Goal: Task Accomplishment & Management: Use online tool/utility

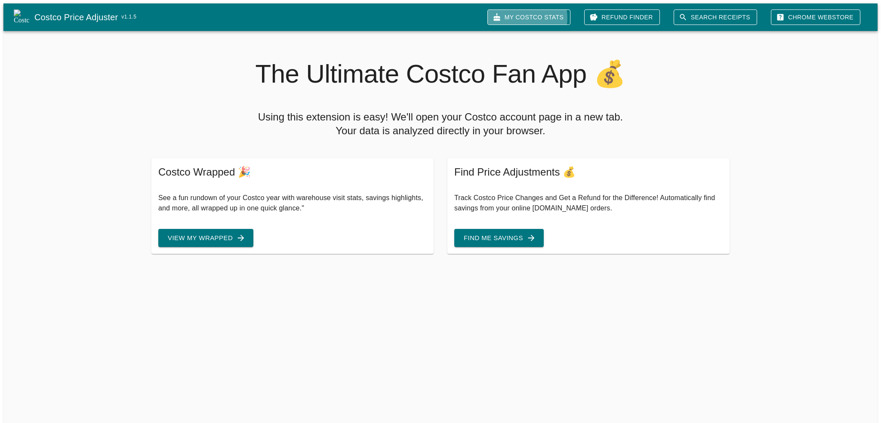
click at [539, 15] on link "My Costco Stats" at bounding box center [529, 17] width 83 height 16
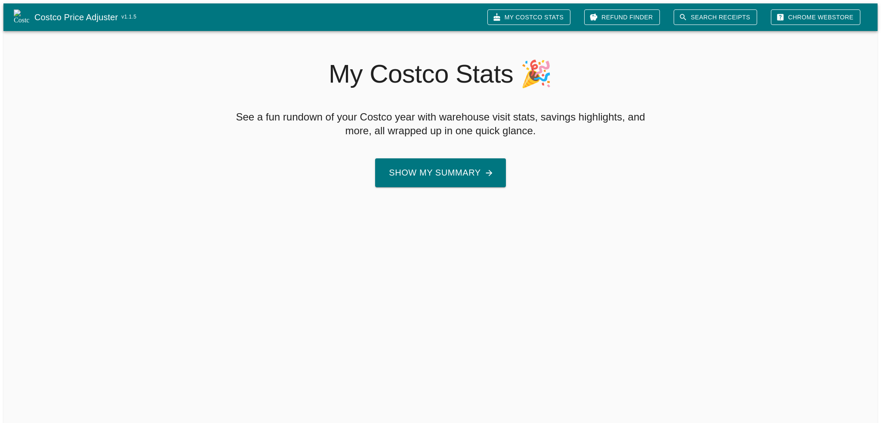
click at [431, 168] on button "Show My Summary" at bounding box center [441, 172] width 132 height 29
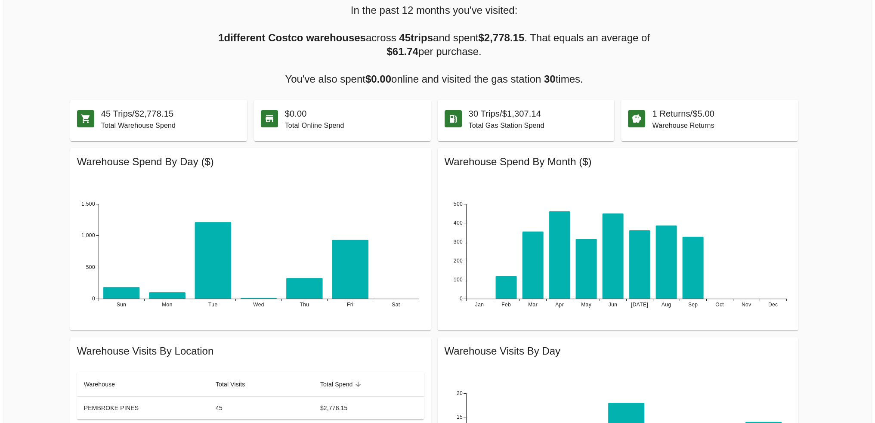
scroll to position [172, 0]
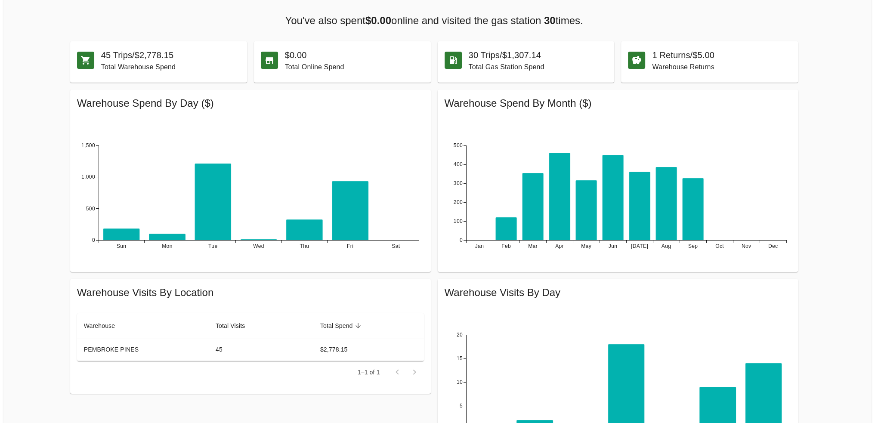
click at [507, 54] on h6 "30 Trips / $1,307.14" at bounding box center [538, 55] width 139 height 14
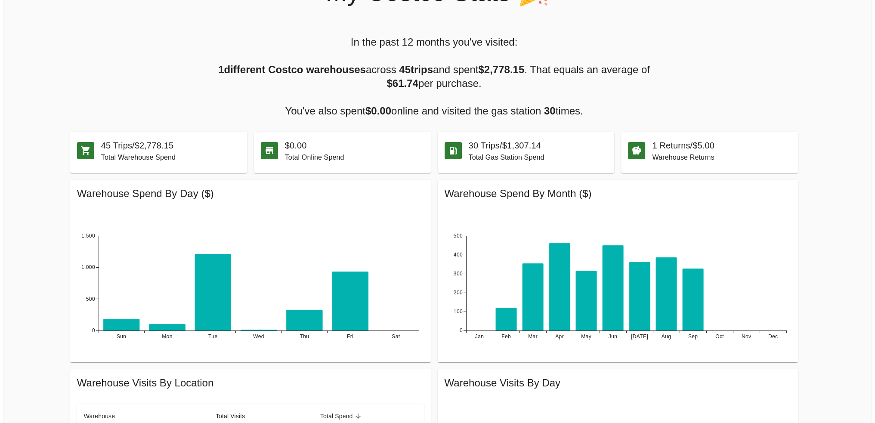
scroll to position [0, 0]
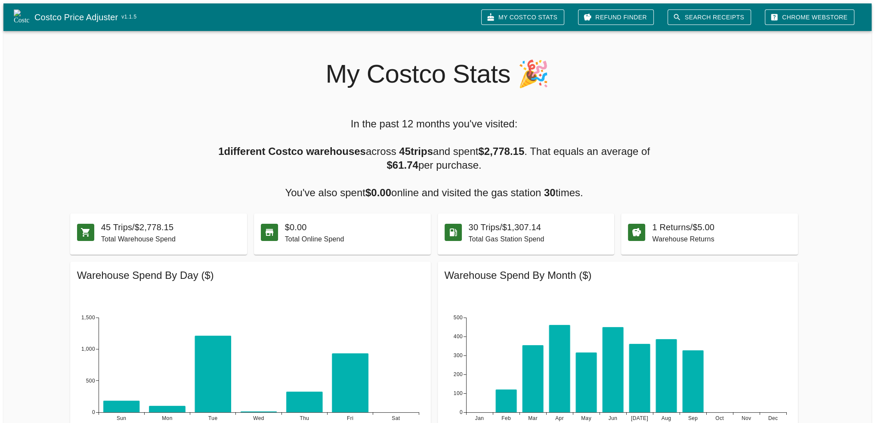
click at [462, 232] on div at bounding box center [457, 232] width 24 height 17
click at [639, 18] on link "Refund Finder" at bounding box center [616, 17] width 76 height 16
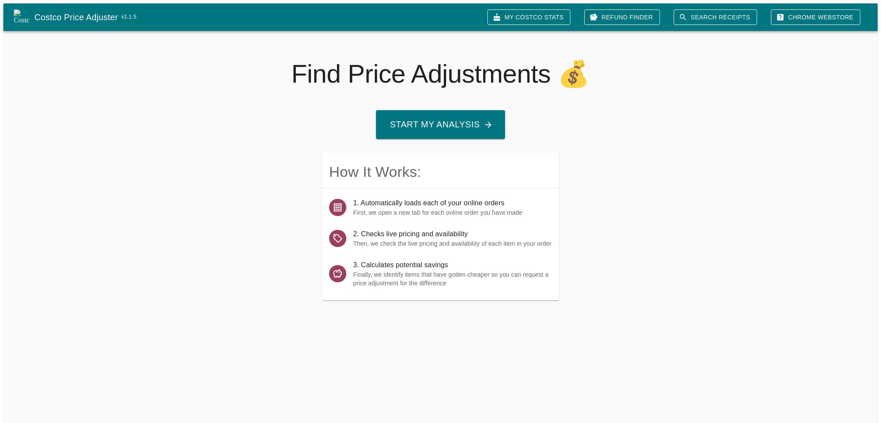
click at [420, 122] on button "Start My Analysis" at bounding box center [440, 124] width 129 height 29
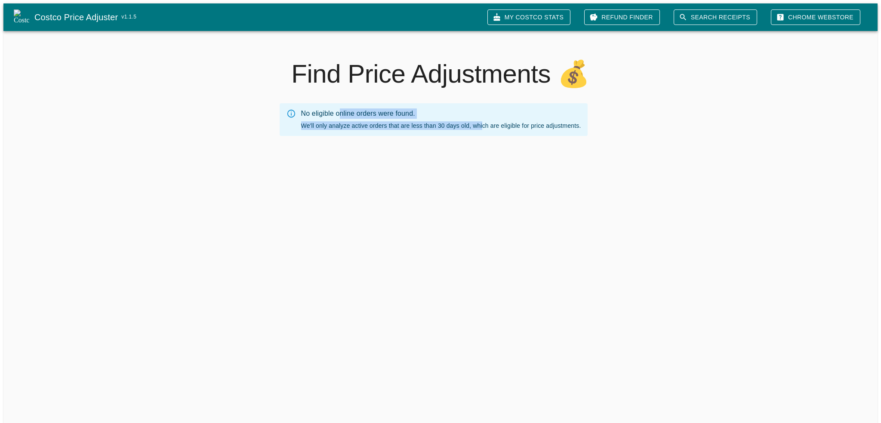
drag, startPoint x: 339, startPoint y: 111, endPoint x: 509, endPoint y: 124, distance: 170.0
click at [500, 124] on div "No eligible online orders were found. We'll only analyze active orders that are…" at bounding box center [441, 120] width 280 height 28
drag, startPoint x: 558, startPoint y: 124, endPoint x: 575, endPoint y: 111, distance: 21.5
click at [559, 124] on div "No eligible online orders were found. We'll only analyze active orders that are…" at bounding box center [441, 120] width 280 height 28
click at [535, 9] on link "My Costco Stats" at bounding box center [529, 17] width 83 height 16
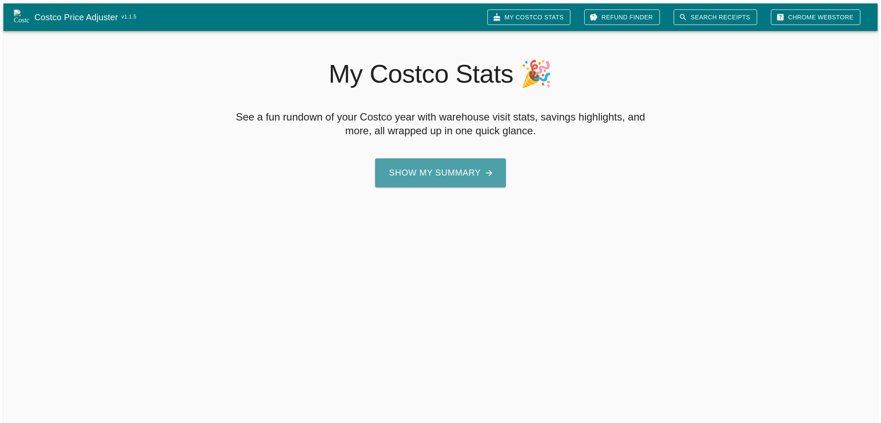
click at [460, 160] on button "Show My Summary" at bounding box center [440, 172] width 130 height 29
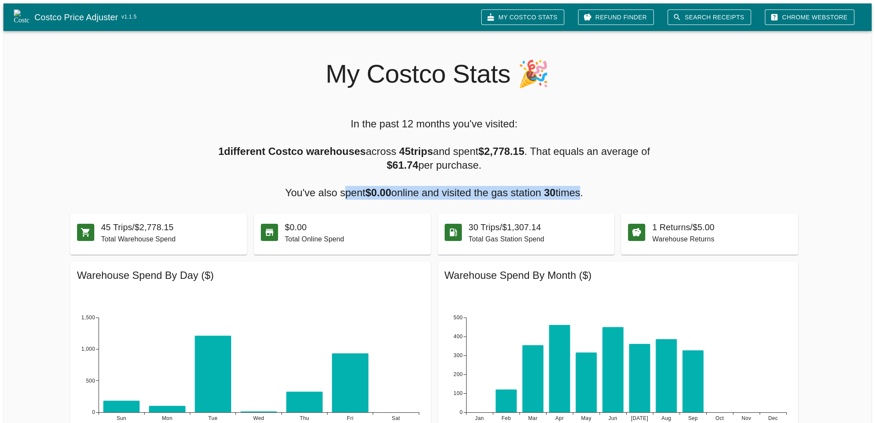
drag, startPoint x: 580, startPoint y: 187, endPoint x: 341, endPoint y: 186, distance: 238.8
click at [341, 186] on h5 "In the past 12 months you've visited: 1 different Costco warehouses across 45 t…" at bounding box center [434, 158] width 434 height 83
click at [408, 193] on h5 "In the past 12 months you've visited: 1 different Costco warehouses across 45 t…" at bounding box center [434, 158] width 434 height 83
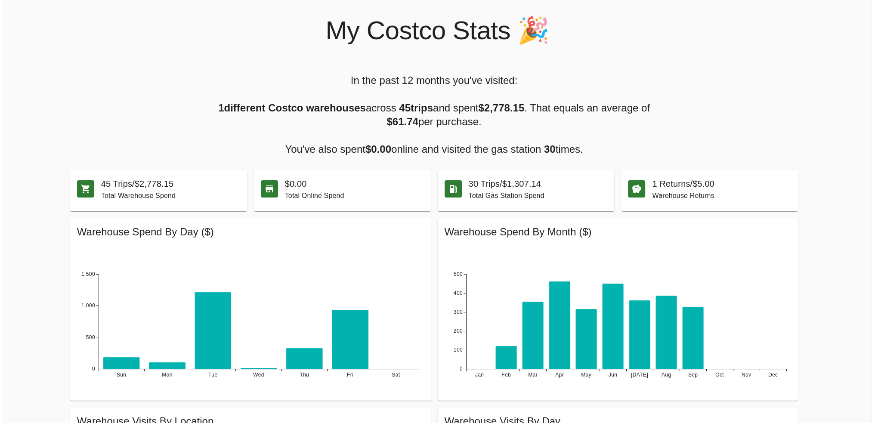
scroll to position [43, 0]
click at [482, 195] on p "Total Gas Station Spend" at bounding box center [538, 196] width 139 height 10
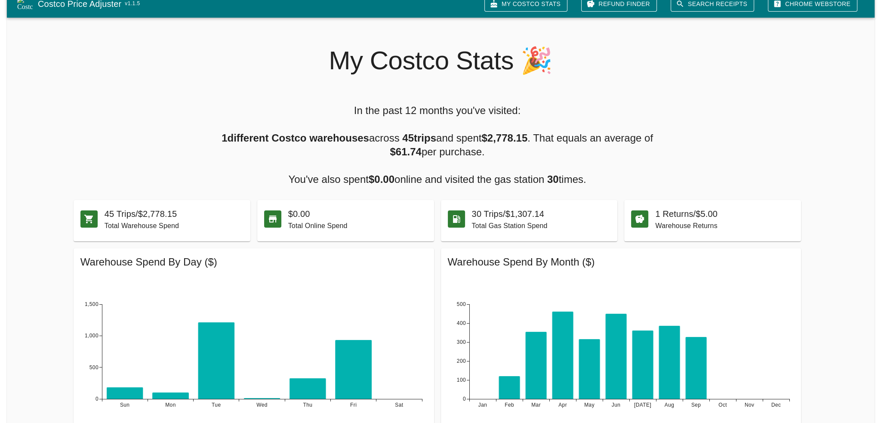
scroll to position [0, 0]
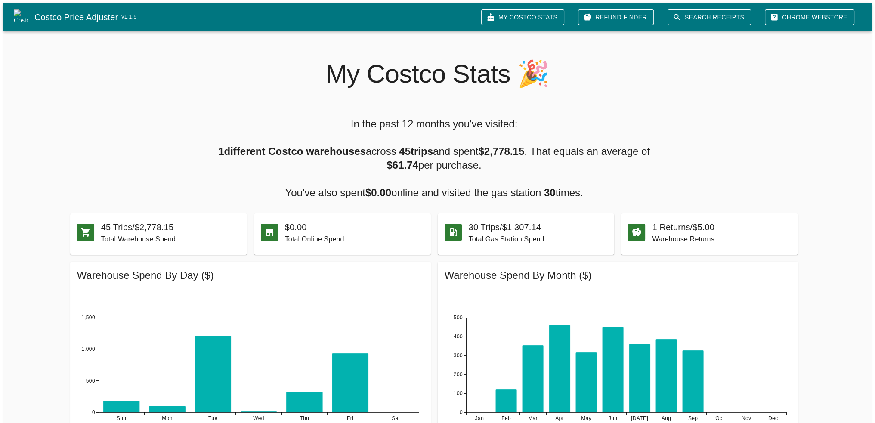
drag, startPoint x: 102, startPoint y: 17, endPoint x: 124, endPoint y: 16, distance: 21.6
click at [102, 17] on link "Costco Price Adjuster v 1.1.5" at bounding box center [254, 17] width 440 height 14
